Goal: Transaction & Acquisition: Purchase product/service

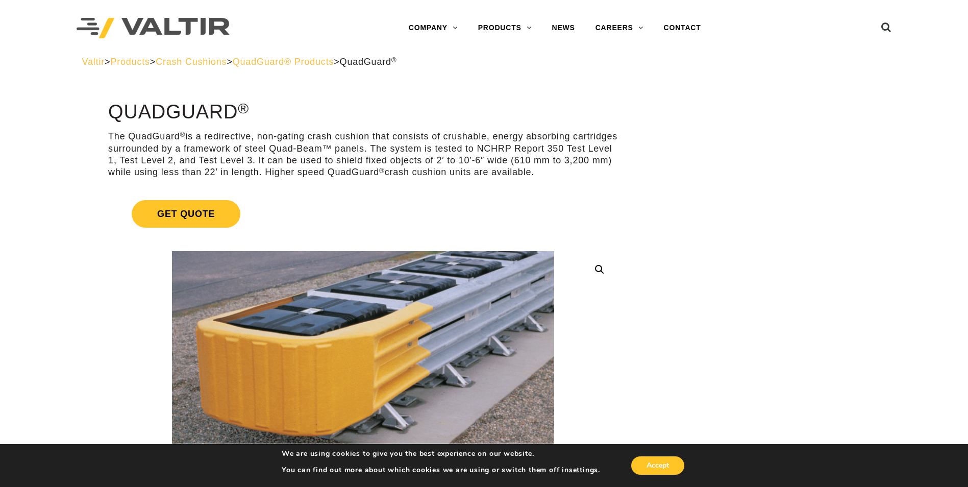
click at [284, 61] on span "QuadGuard® Products" at bounding box center [284, 62] width 102 height 10
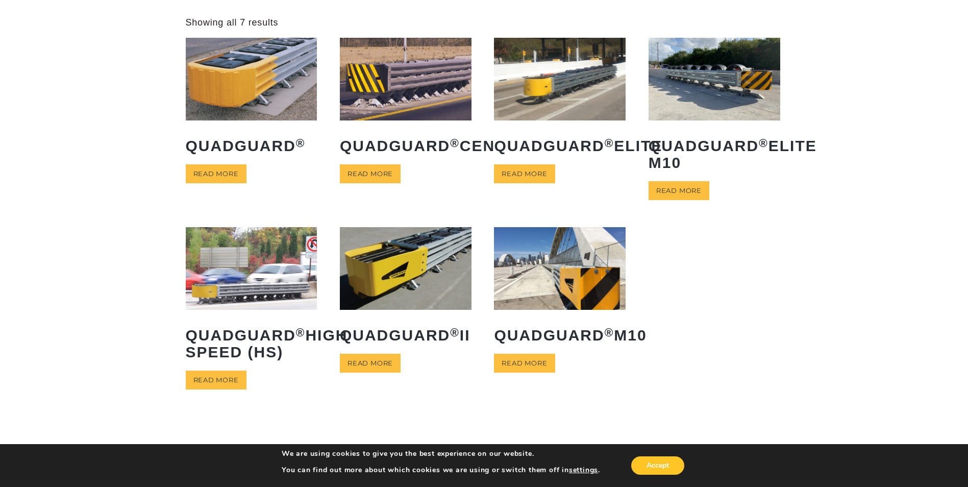
scroll to position [51, 0]
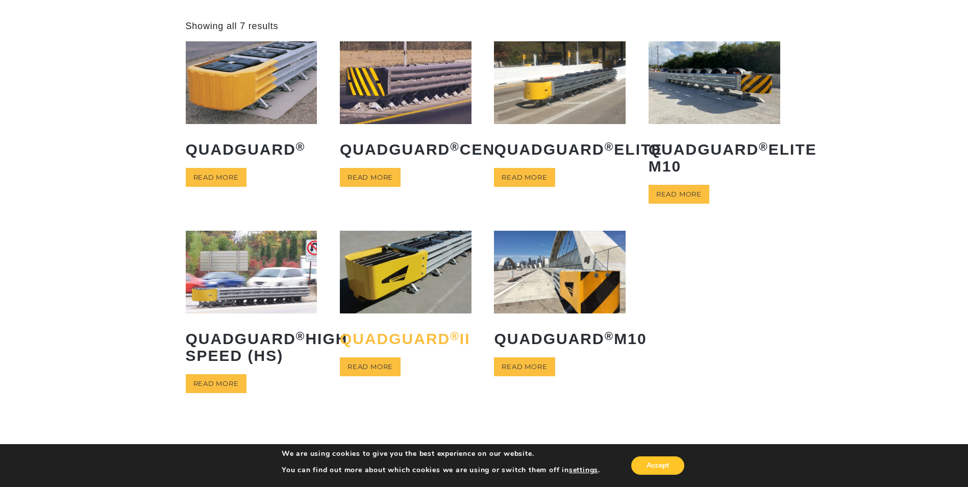
click at [441, 336] on h2 "QuadGuard ® II" at bounding box center [406, 338] width 132 height 32
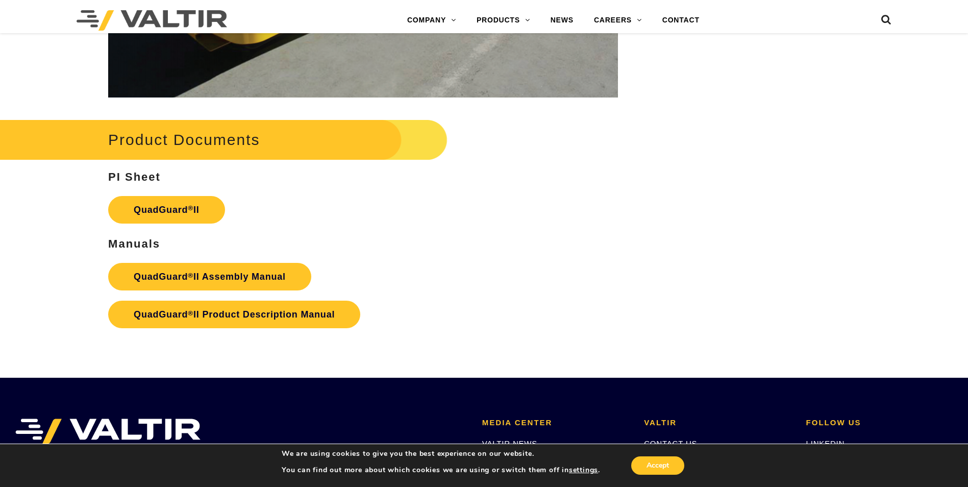
scroll to position [1990, 0]
